Goal: Complete application form

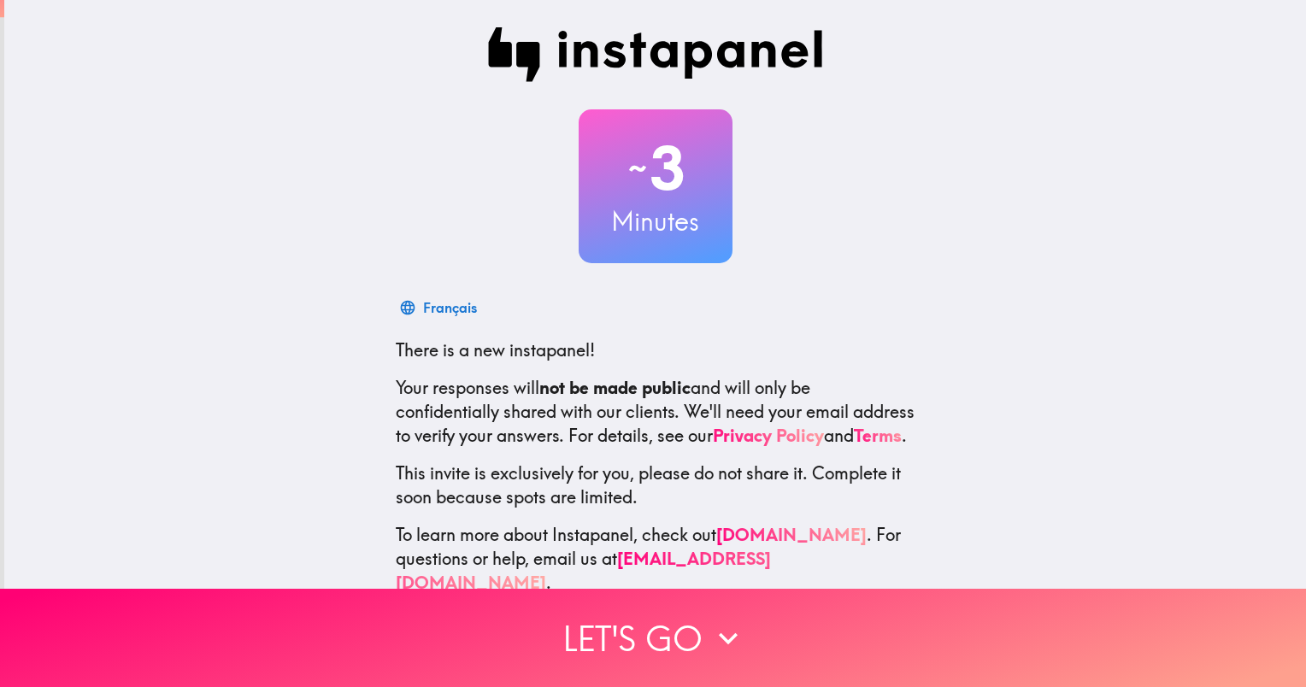
scroll to position [45, 0]
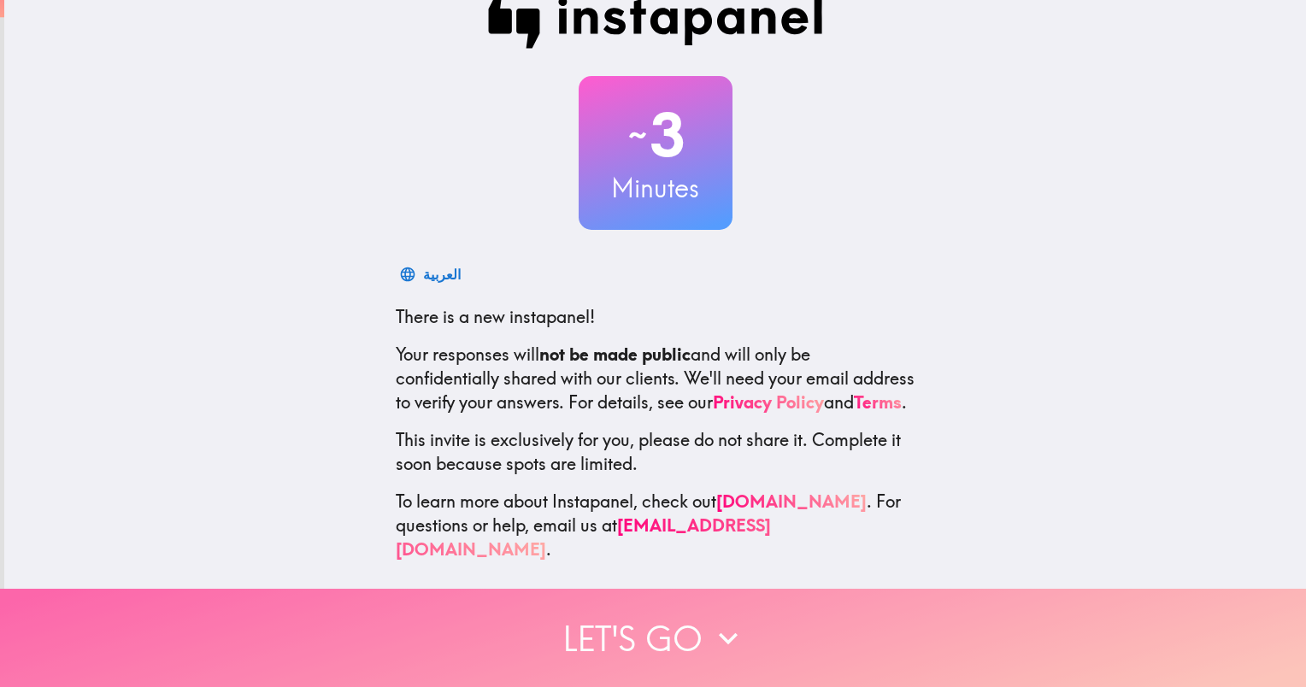
click at [633, 614] on button "Let's go" at bounding box center [653, 638] width 1306 height 98
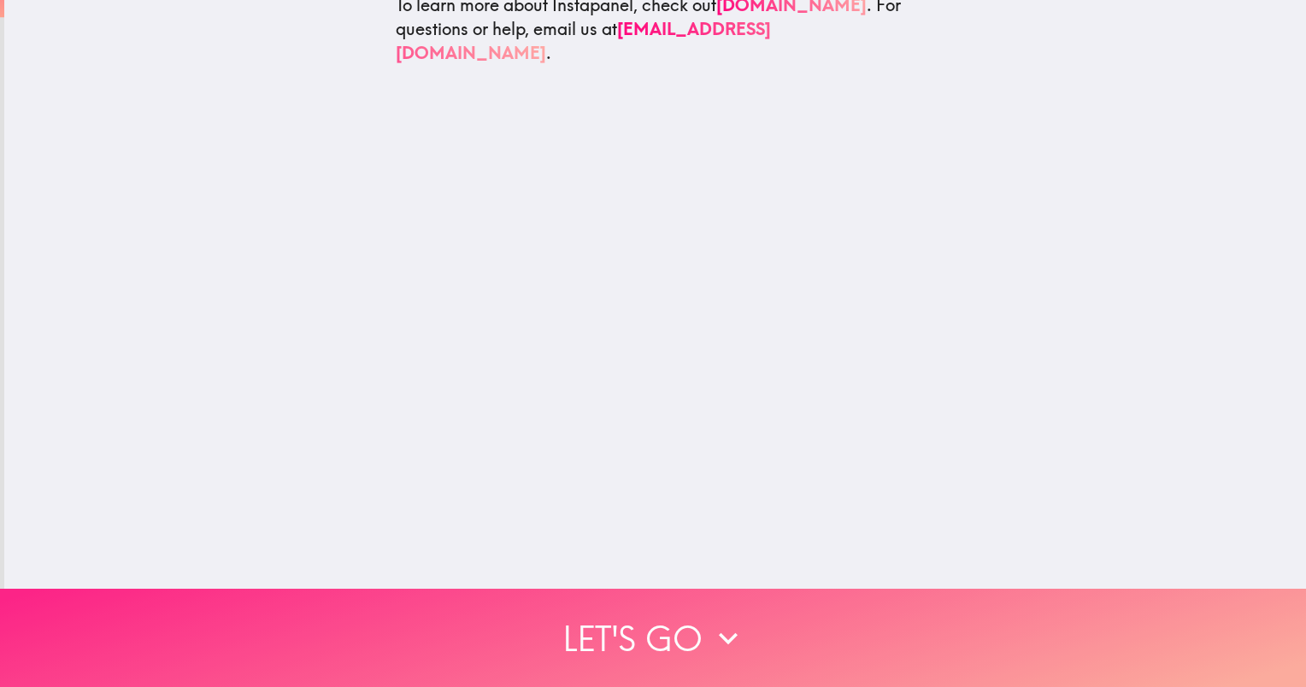
scroll to position [0, 0]
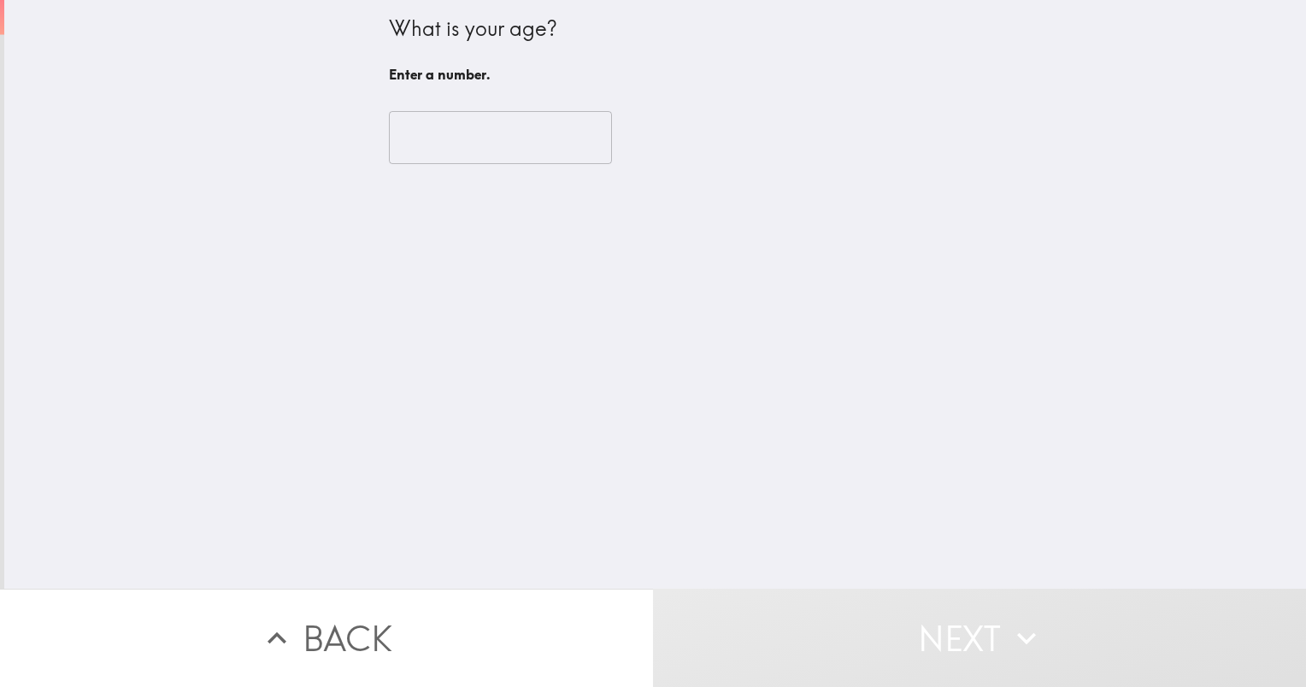
click at [538, 139] on input "number" at bounding box center [500, 137] width 223 height 53
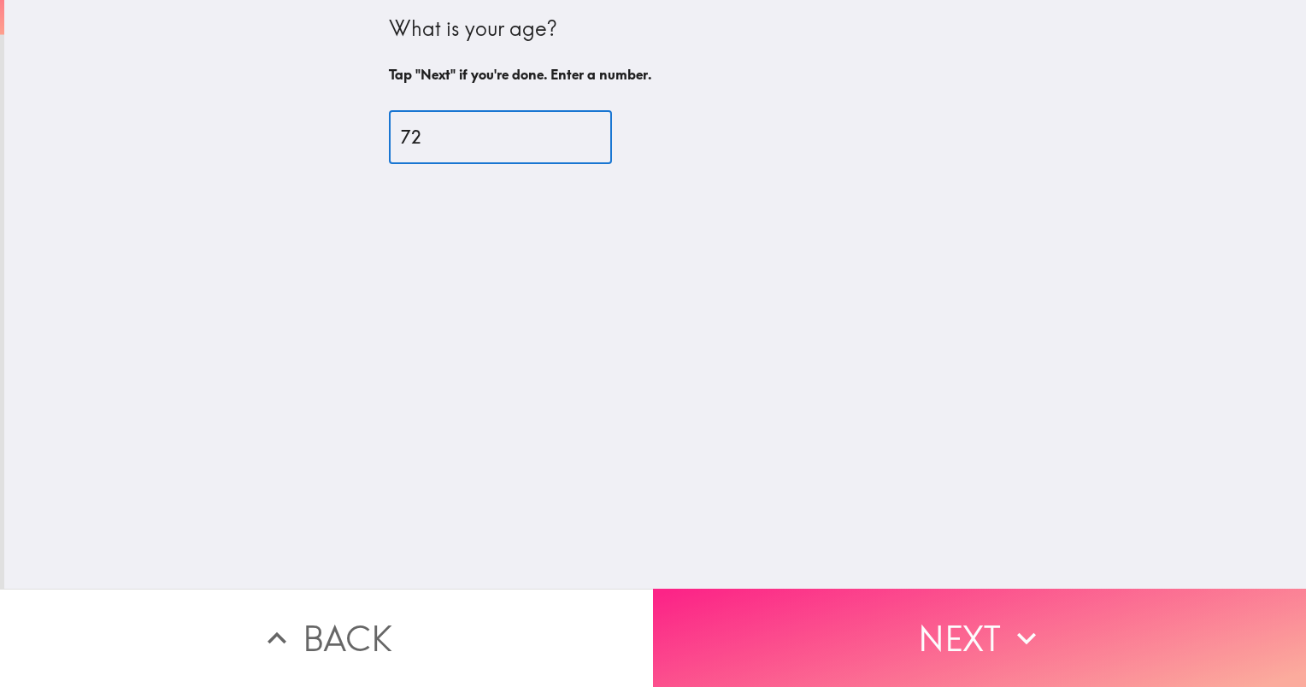
type input "72"
click at [815, 603] on button "Next" at bounding box center [979, 638] width 653 height 98
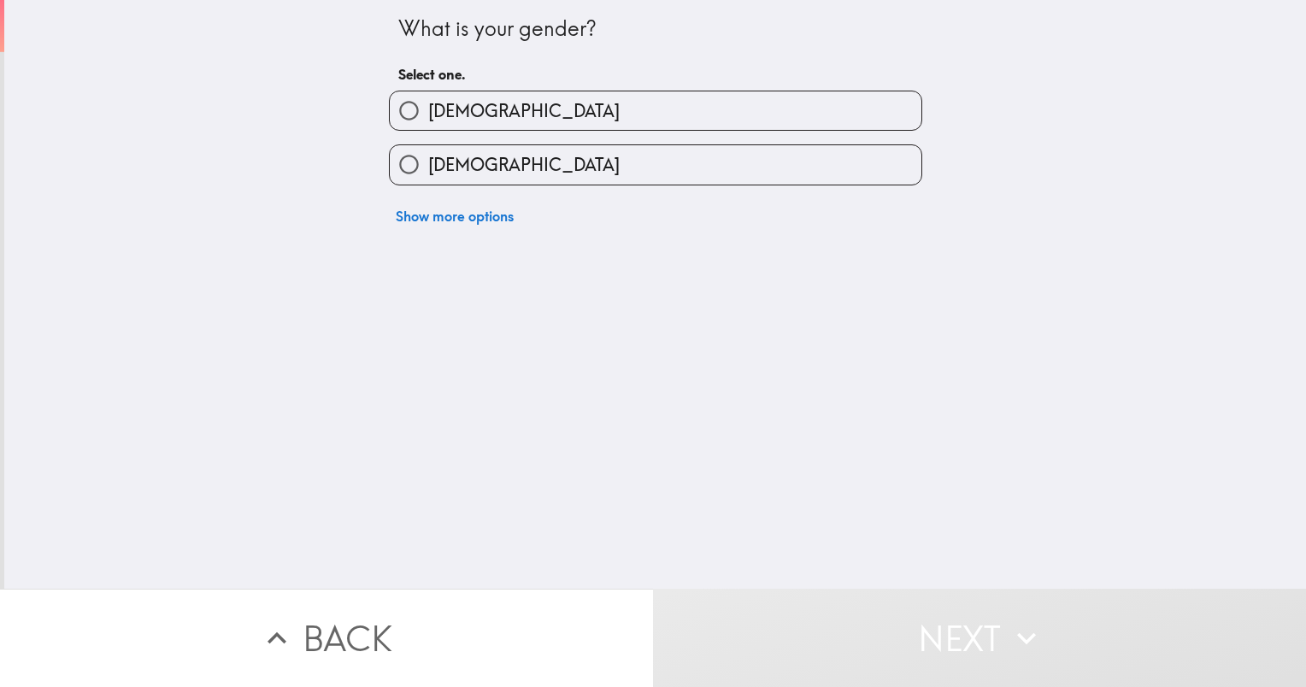
click at [715, 156] on label "[DEMOGRAPHIC_DATA]" at bounding box center [656, 164] width 532 height 38
click at [428, 156] on input "[DEMOGRAPHIC_DATA]" at bounding box center [409, 164] width 38 height 38
radio input "true"
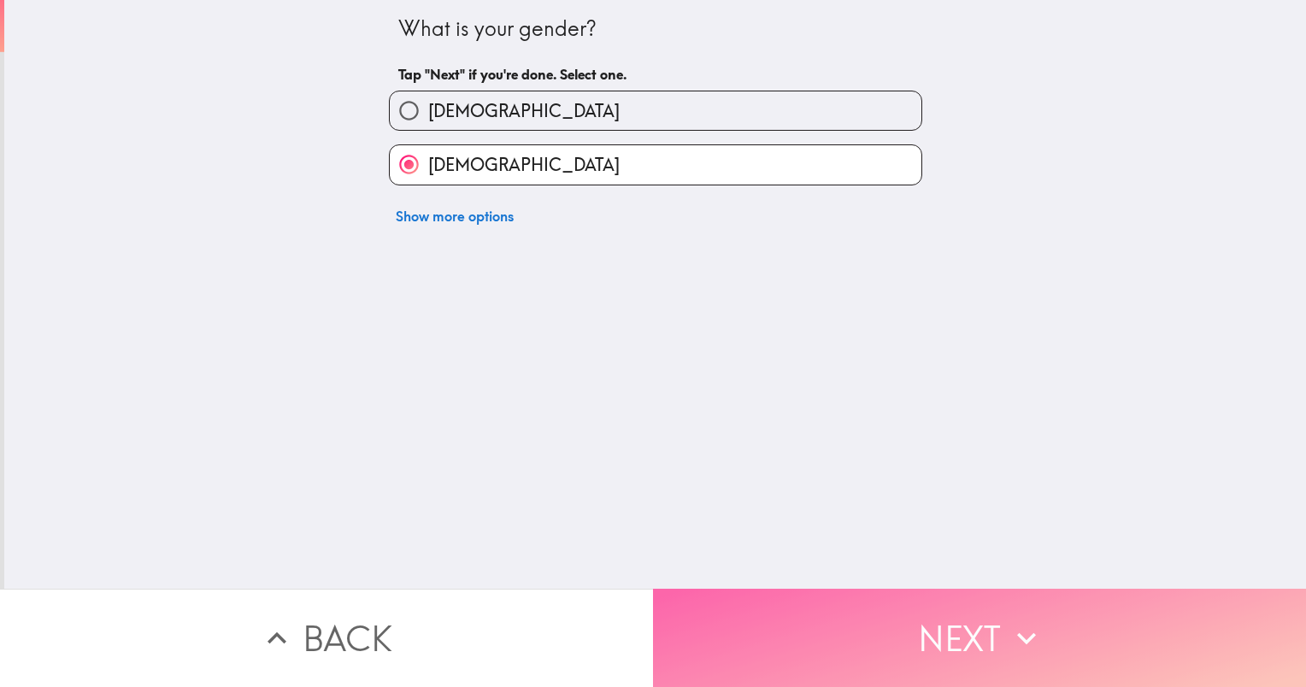
click at [789, 609] on button "Next" at bounding box center [979, 638] width 653 height 98
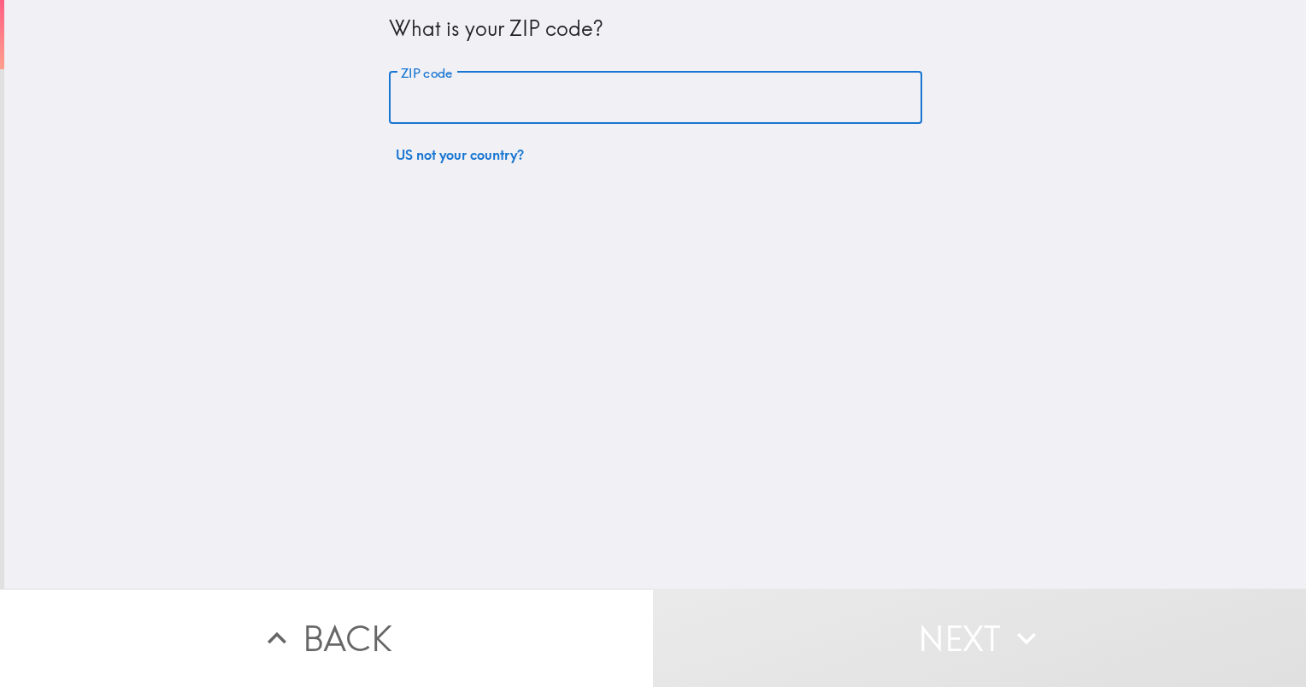
drag, startPoint x: 710, startPoint y: 106, endPoint x: 704, endPoint y: 95, distance: 12.6
click at [704, 95] on input "ZIP code" at bounding box center [655, 98] width 533 height 53
type input "76028"
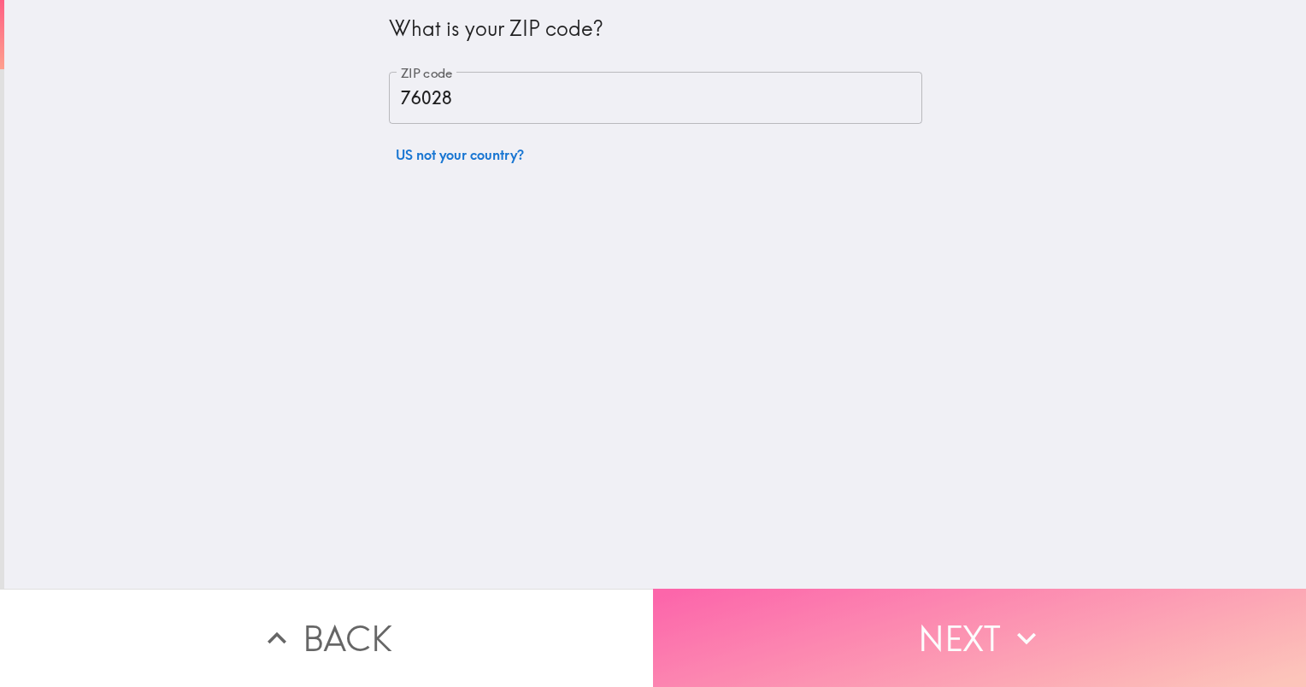
click at [792, 617] on button "Next" at bounding box center [979, 638] width 653 height 98
